Goal: Task Accomplishment & Management: Use online tool/utility

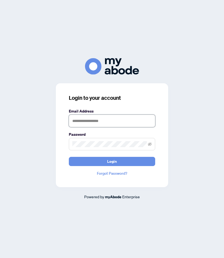
click at [84, 119] on input "text" at bounding box center [112, 121] width 86 height 12
type input "**********"
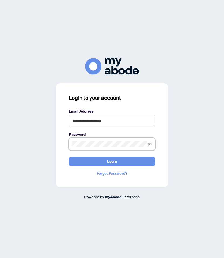
click at [69, 157] on button "Login" at bounding box center [112, 161] width 86 height 9
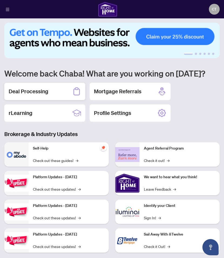
click at [61, 95] on div "Deal Processing" at bounding box center [44, 91] width 81 height 17
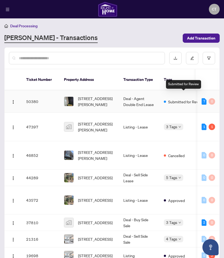
click at [183, 99] on span "Submitted for Review" at bounding box center [185, 102] width 35 height 6
click at [71, 97] on img at bounding box center [68, 101] width 9 height 9
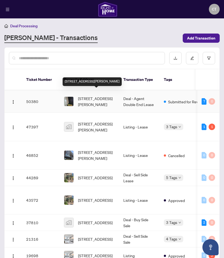
click at [89, 95] on span "[STREET_ADDRESS][PERSON_NAME]" at bounding box center [96, 101] width 37 height 12
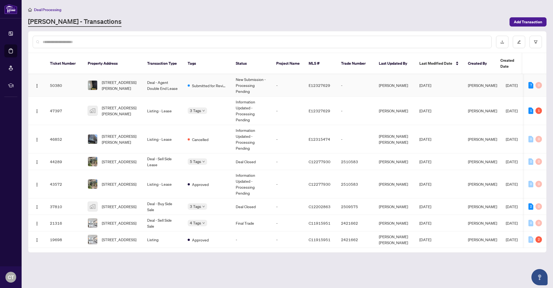
click at [224, 83] on span "E12327629" at bounding box center [320, 85] width 22 height 5
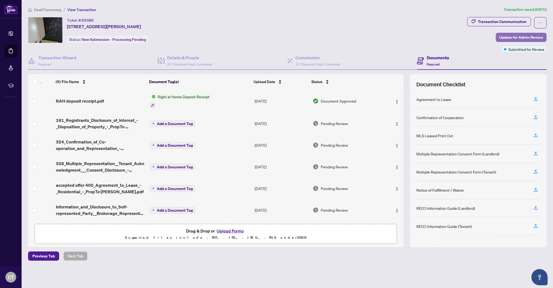
click at [224, 39] on span "Update for Admin Review" at bounding box center [522, 37] width 44 height 9
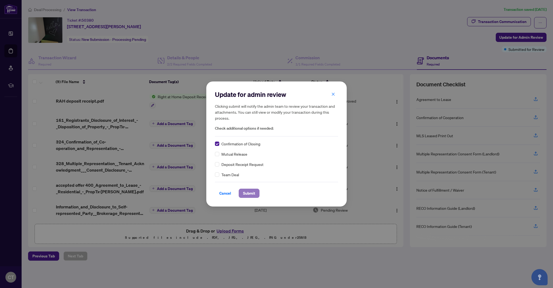
click at [224, 191] on span "Submit" at bounding box center [249, 193] width 12 height 9
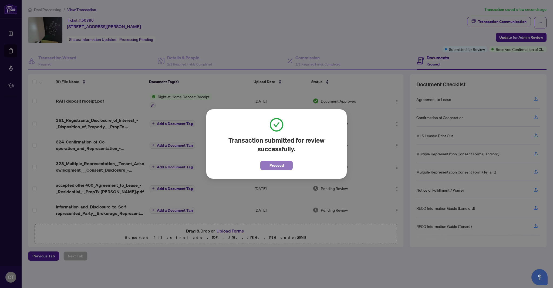
click at [224, 164] on span "Proceed" at bounding box center [277, 165] width 14 height 9
